Goal: Check status: Check status

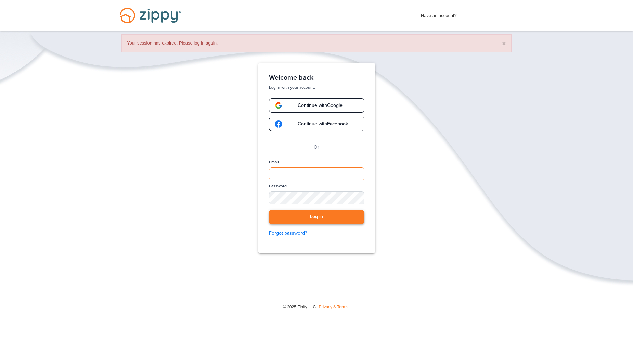
type input "**********"
click at [308, 217] on button "Log in" at bounding box center [316, 217] width 95 height 14
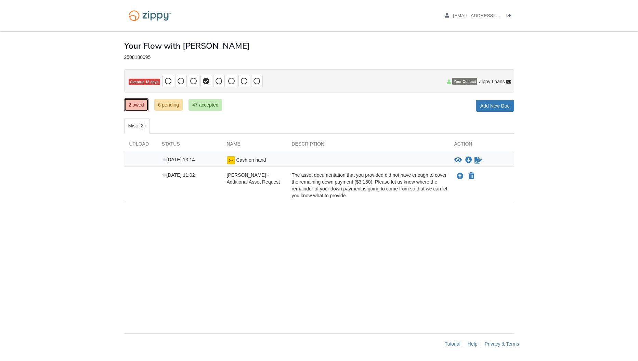
click at [136, 104] on link "2 owed" at bounding box center [136, 104] width 24 height 13
click at [477, 162] on icon "Sign Form" at bounding box center [479, 160] width 8 height 7
click at [380, 308] on div "× × × Pending Add Document Notice document will be included in the email sent t…" at bounding box center [319, 178] width 390 height 295
click at [513, 17] on link "Logout" at bounding box center [511, 16] width 8 height 7
